Goal: Transaction & Acquisition: Obtain resource

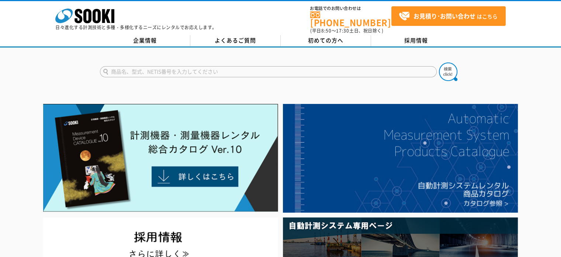
click at [115, 66] on input "text" at bounding box center [268, 71] width 337 height 11
click at [123, 66] on input "text" at bounding box center [268, 71] width 337 height 11
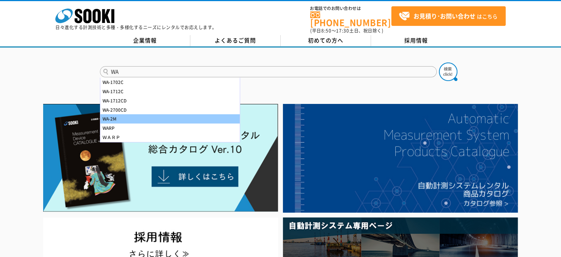
click at [114, 114] on div "WA-2M" at bounding box center [170, 118] width 140 height 9
type input "WA-2M"
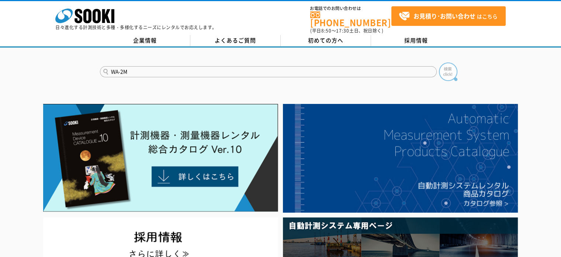
click at [444, 65] on img at bounding box center [448, 71] width 18 height 18
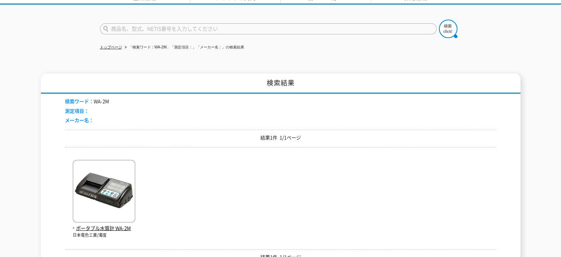
scroll to position [74, 0]
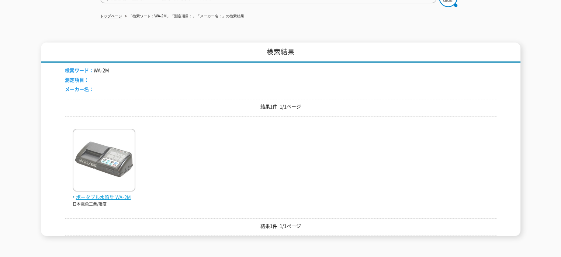
click at [89, 193] on span "ポータブル水質計 WA-2M" at bounding box center [104, 197] width 63 height 8
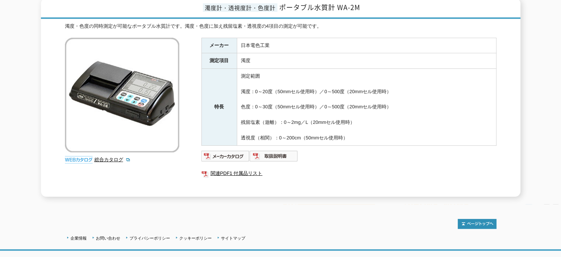
scroll to position [111, 0]
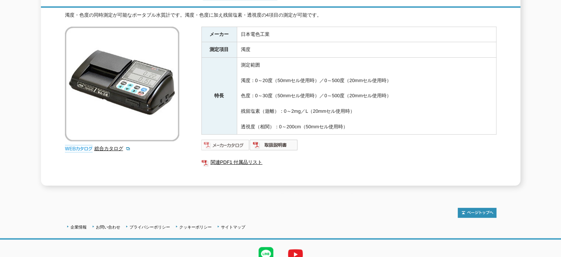
click at [230, 141] on img at bounding box center [226, 145] width 48 height 12
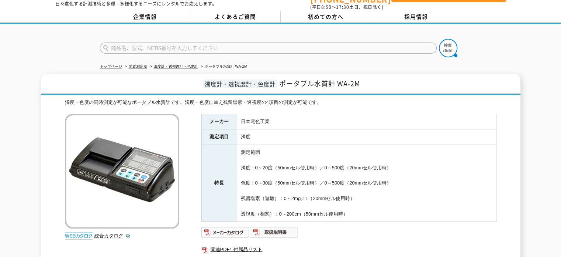
scroll to position [37, 0]
